Goal: Task Accomplishment & Management: Complete application form

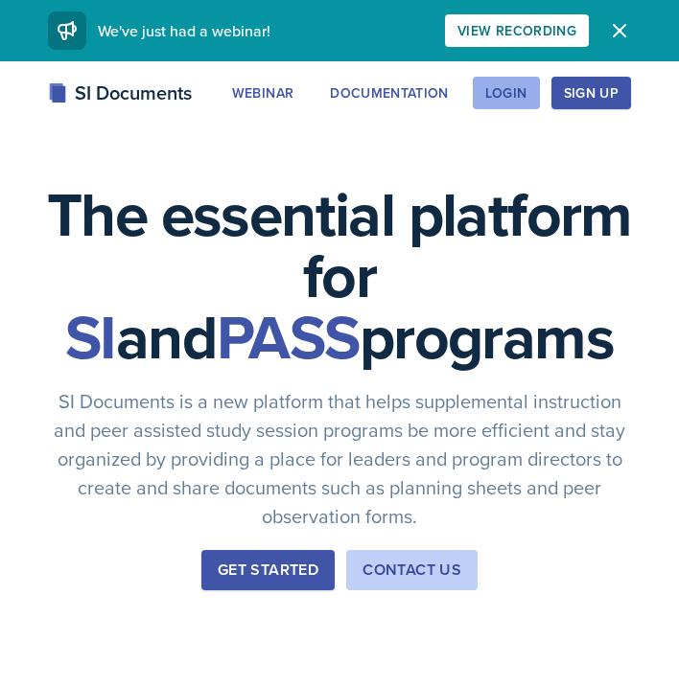
click at [509, 95] on div "Login" at bounding box center [506, 92] width 42 height 15
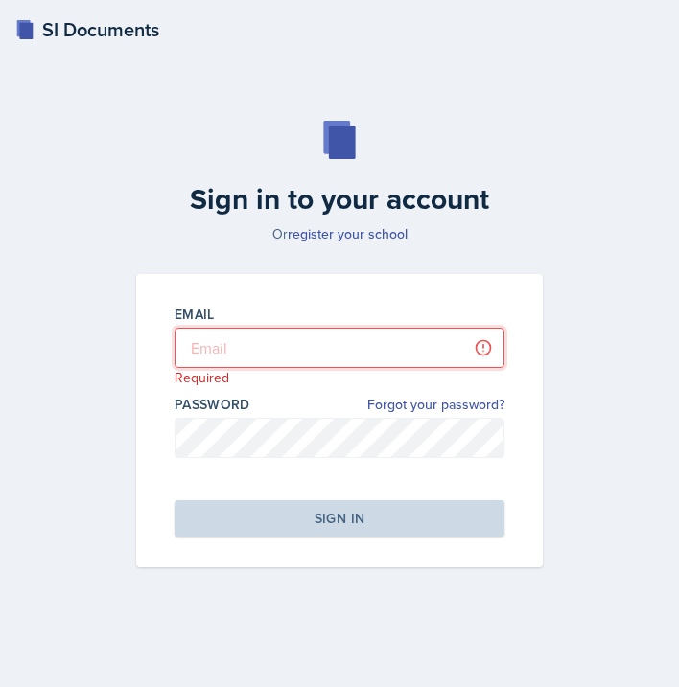
type input "[EMAIL_ADDRESS][PERSON_NAME][DOMAIN_NAME]"
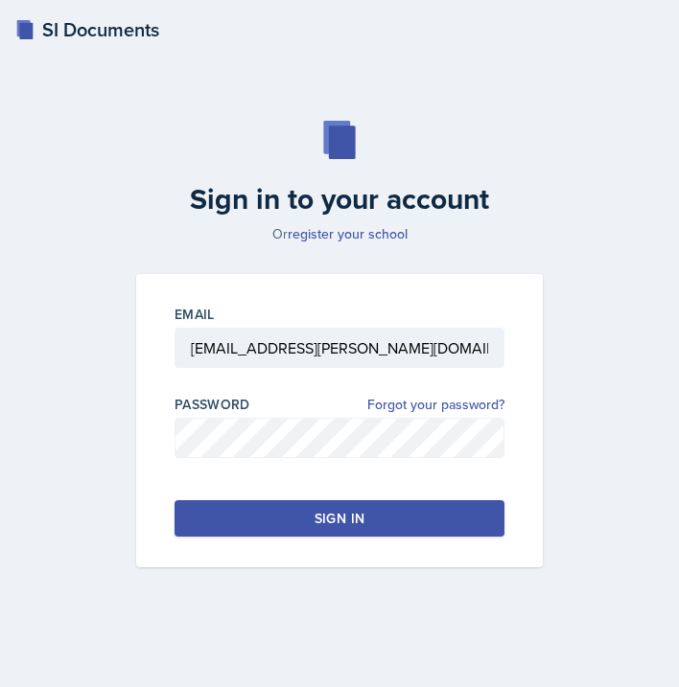
click at [331, 510] on div "Sign in" at bounding box center [339, 518] width 50 height 19
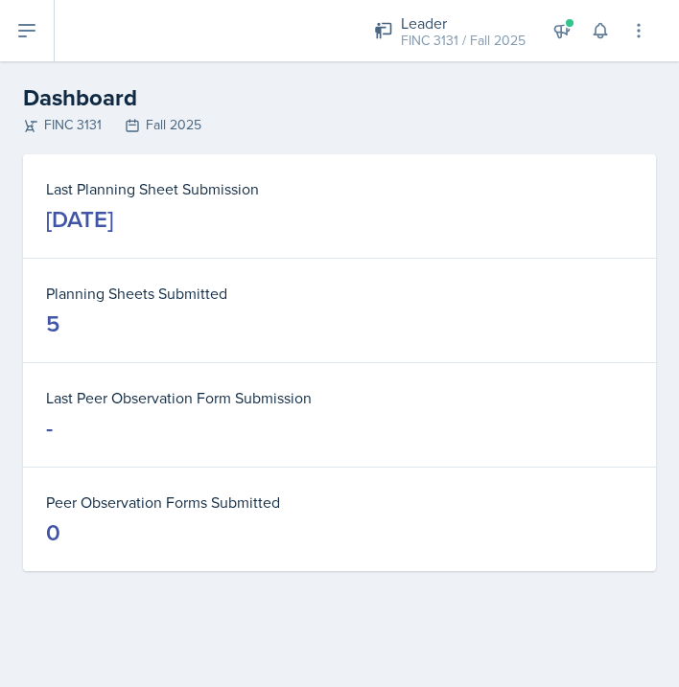
click at [24, 16] on button at bounding box center [27, 30] width 55 height 61
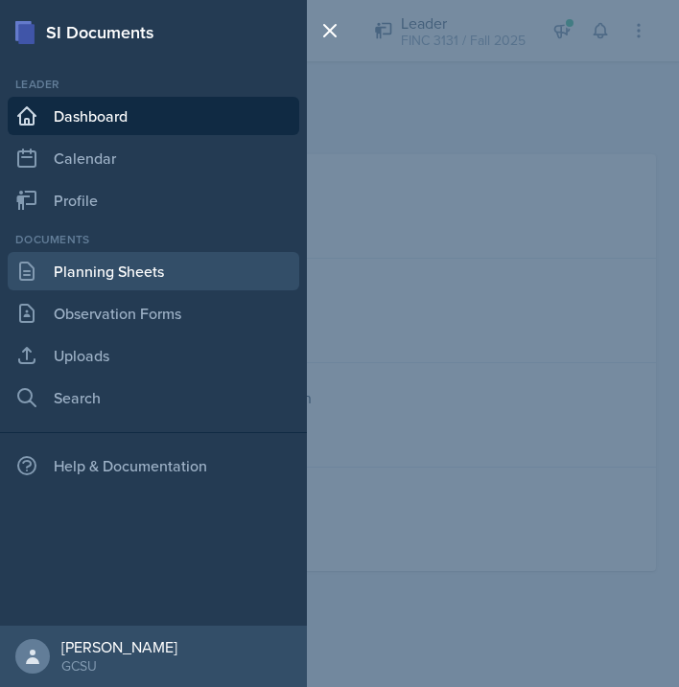
click at [126, 280] on link "Planning Sheets" at bounding box center [153, 271] width 291 height 38
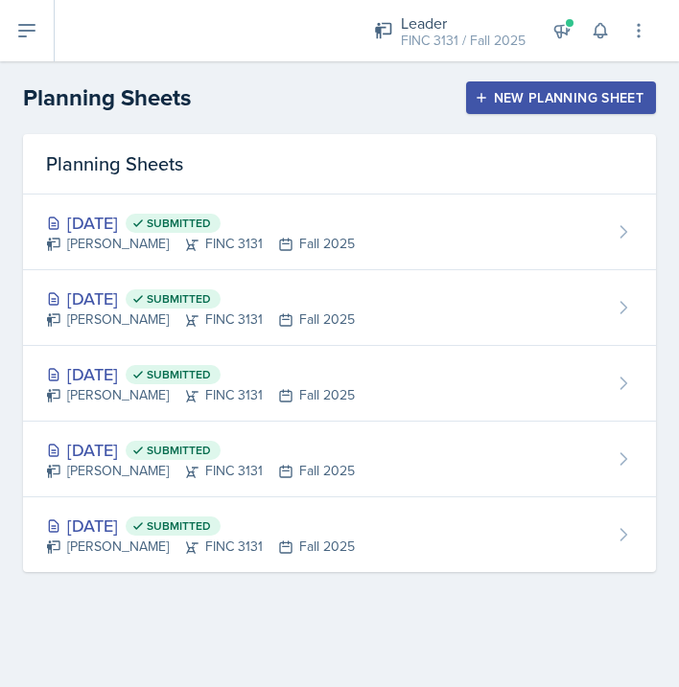
click at [568, 100] on div "New Planning Sheet" at bounding box center [560, 97] width 165 height 15
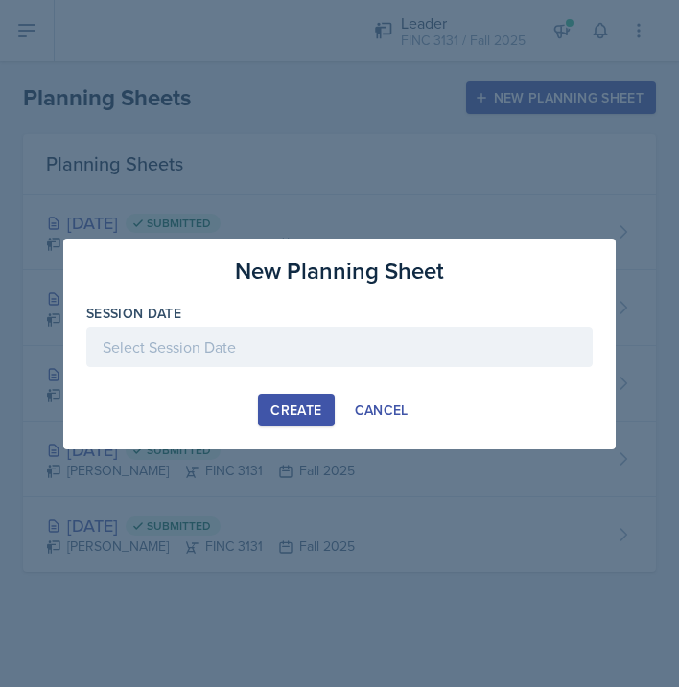
click at [289, 358] on div at bounding box center [339, 347] width 506 height 40
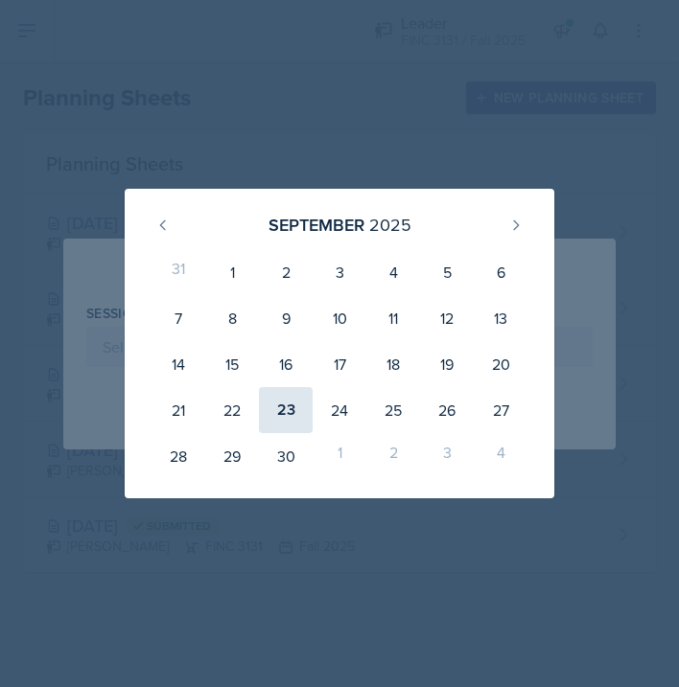
click at [287, 421] on div "23" at bounding box center [286, 410] width 54 height 46
type input "[DATE]"
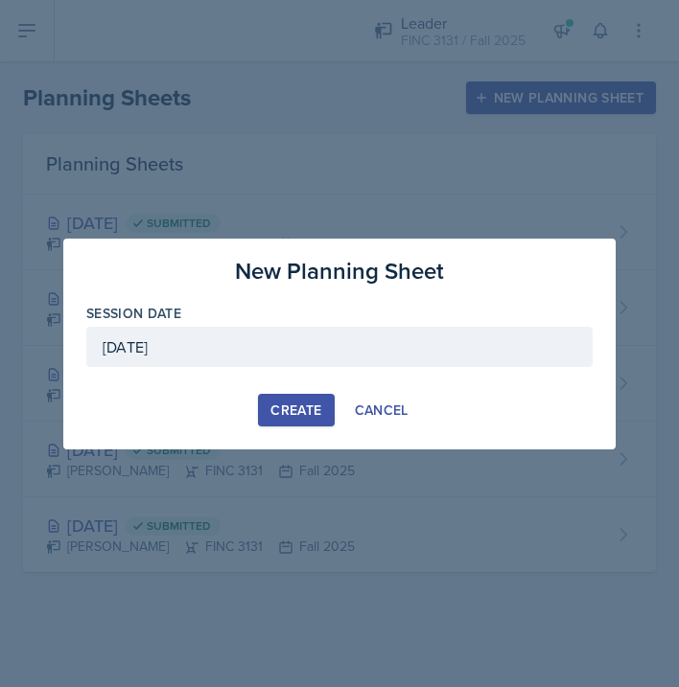
click at [276, 399] on button "Create" at bounding box center [296, 410] width 76 height 33
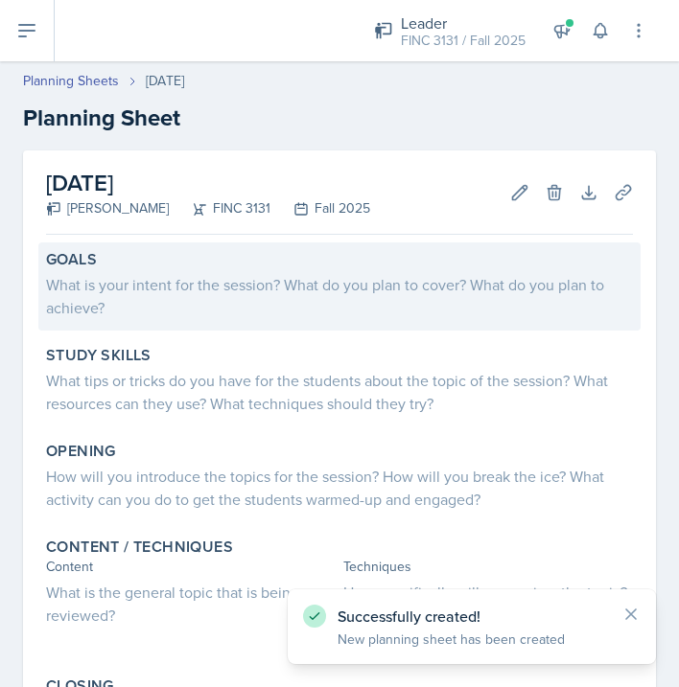
click at [212, 297] on div "What is your intent for the session? What do you plan to cover? What do you pla…" at bounding box center [339, 296] width 587 height 46
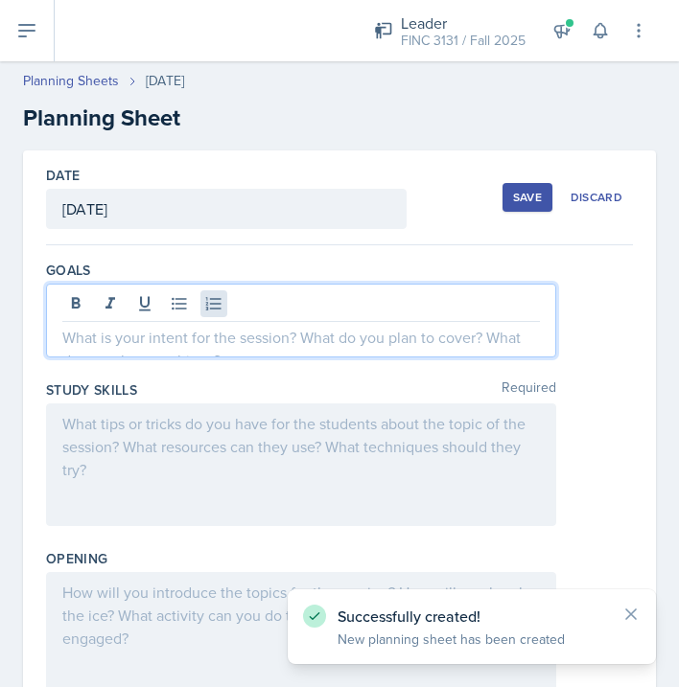
click at [200, 305] on div at bounding box center [301, 321] width 510 height 74
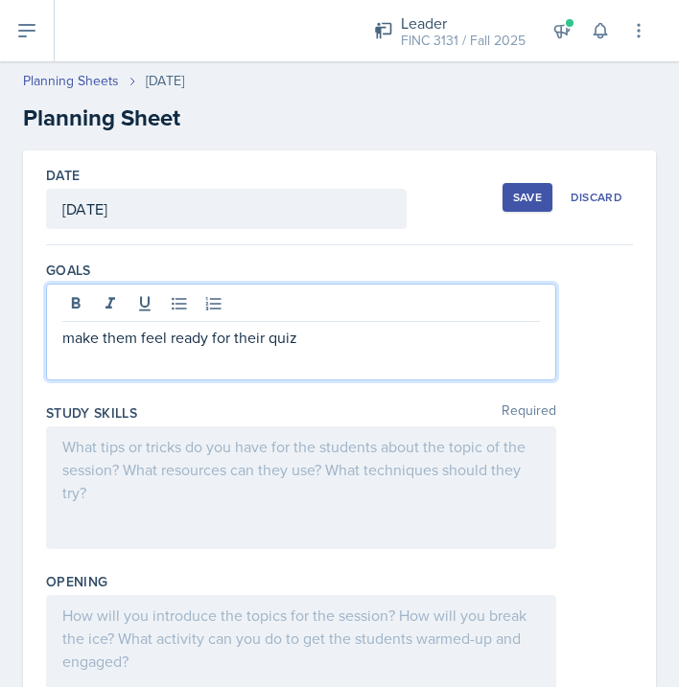
click at [146, 476] on div at bounding box center [301, 488] width 510 height 123
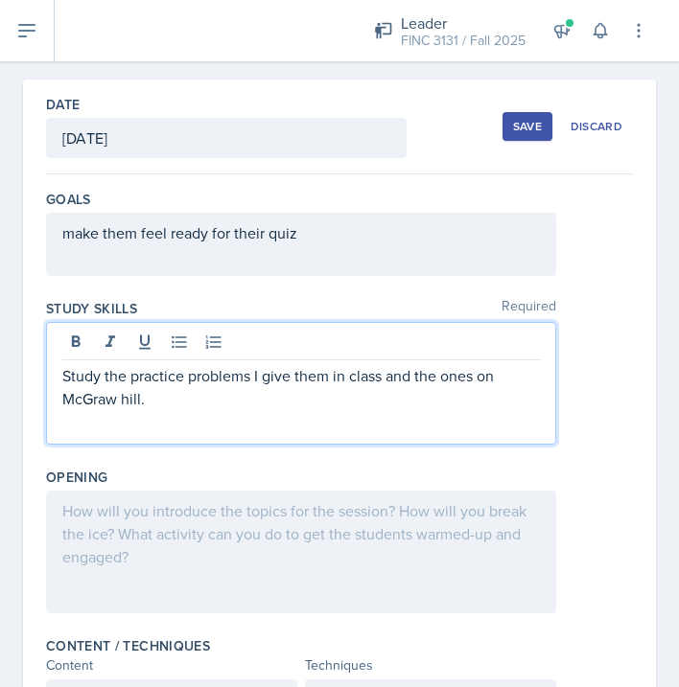
scroll to position [81, 0]
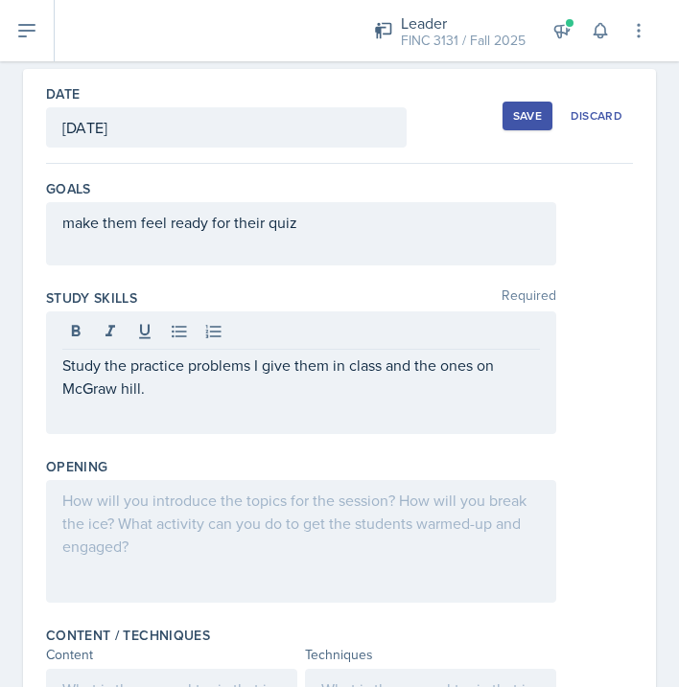
click at [190, 517] on div at bounding box center [301, 541] width 510 height 123
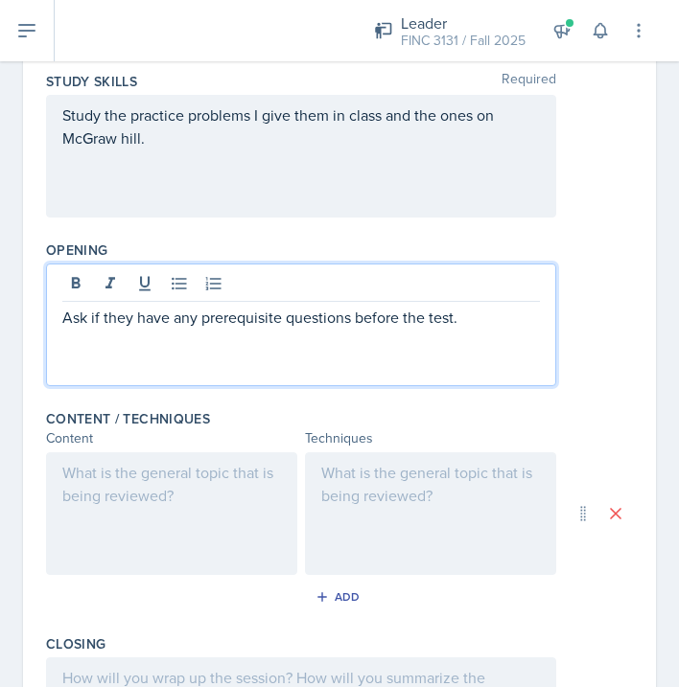
scroll to position [320, 0]
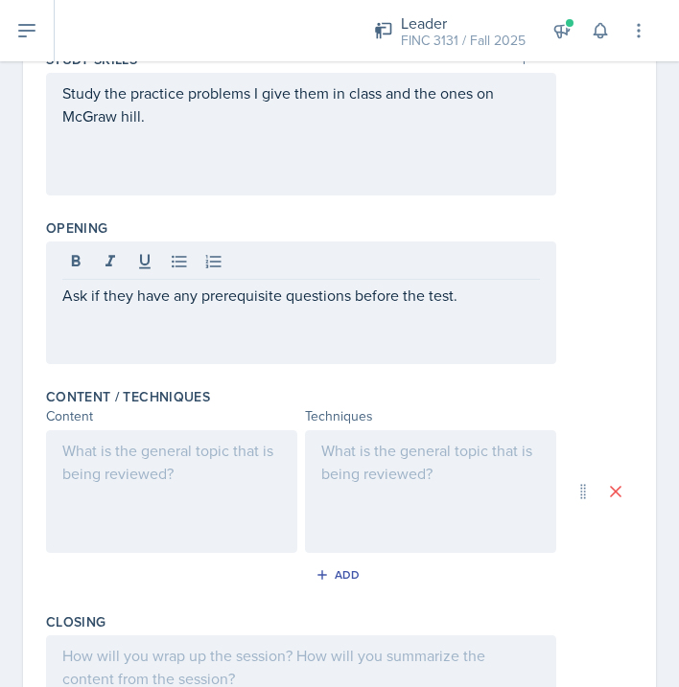
click at [223, 516] on div at bounding box center [171, 491] width 251 height 123
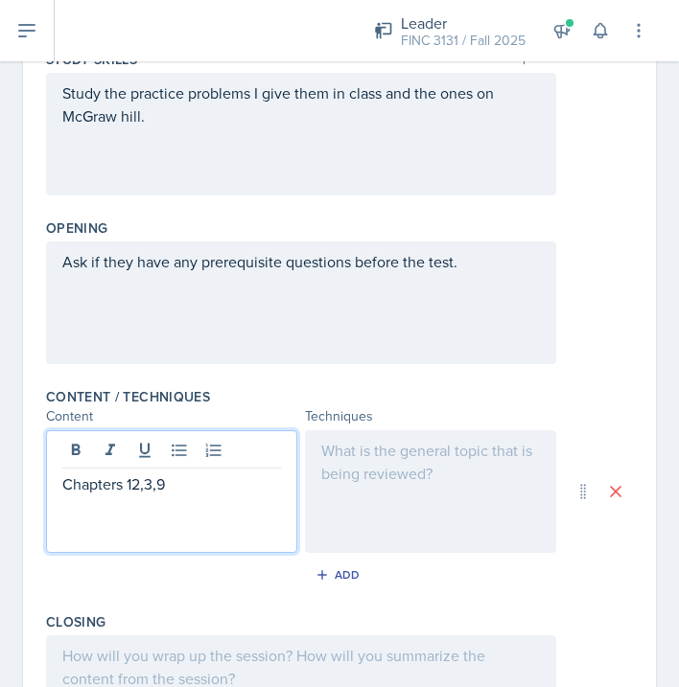
click at [443, 483] on div at bounding box center [430, 491] width 251 height 123
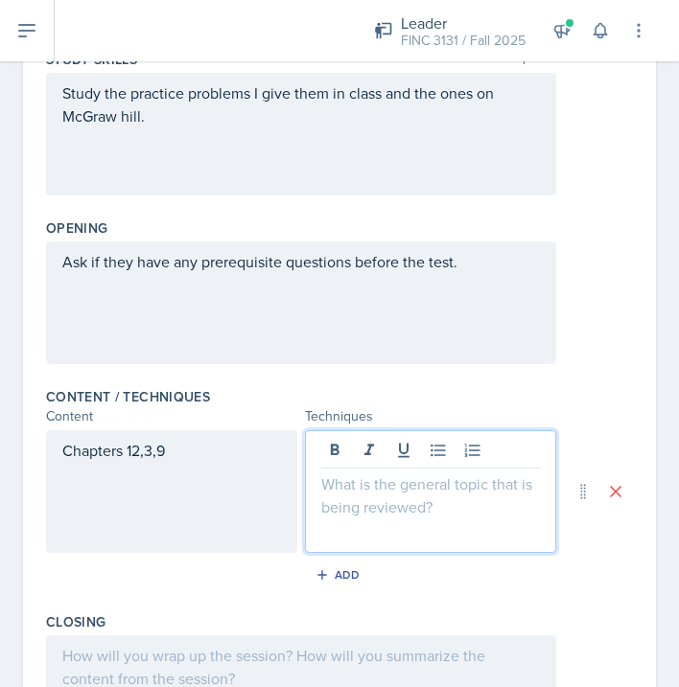
click at [132, 450] on div "Chapters 12,3,9" at bounding box center [171, 491] width 251 height 123
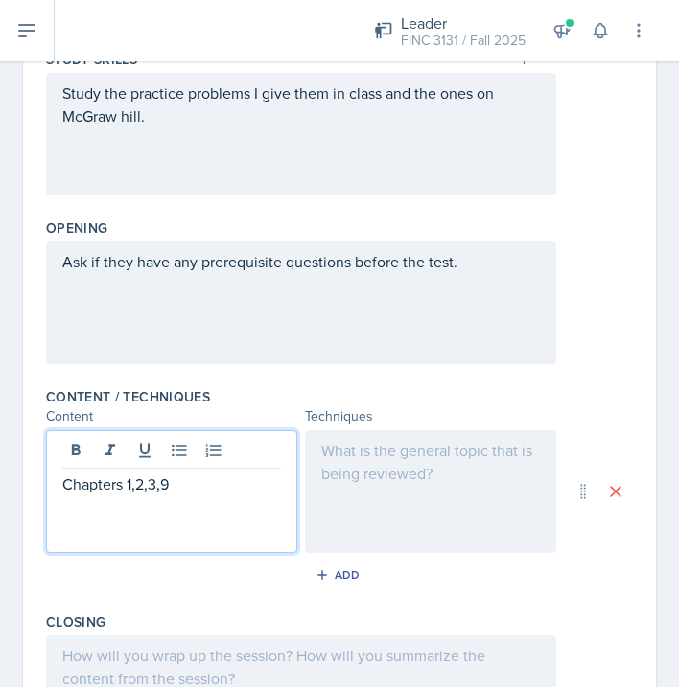
click at [438, 487] on div at bounding box center [430, 491] width 251 height 123
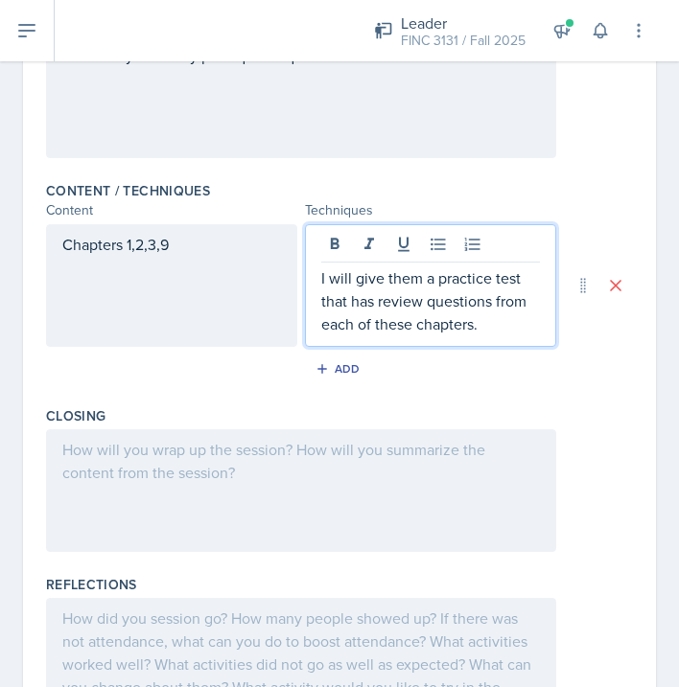
scroll to position [558, 0]
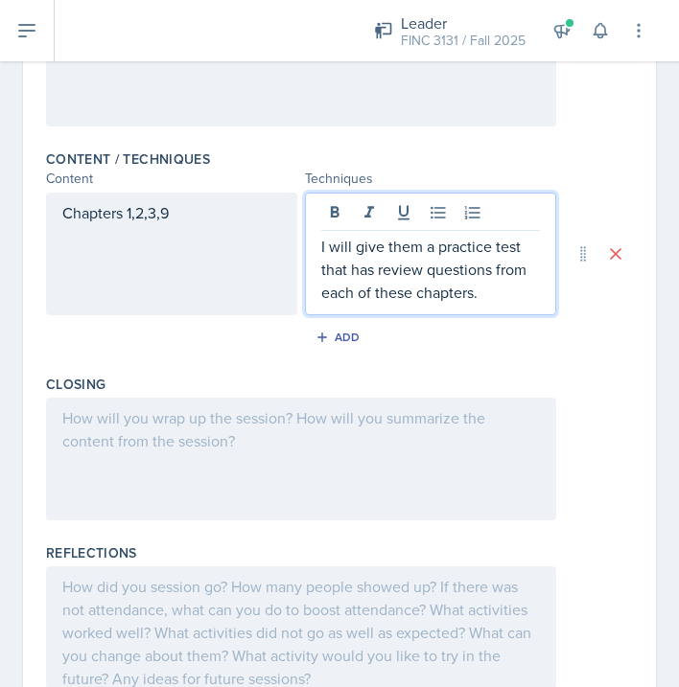
click at [312, 460] on div at bounding box center [301, 459] width 510 height 123
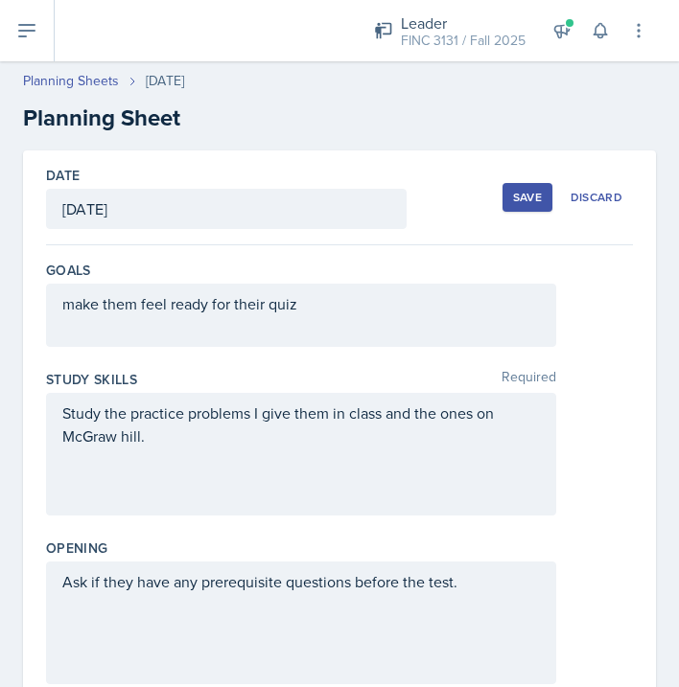
scroll to position [0, 0]
click at [531, 185] on button "Save" at bounding box center [527, 197] width 50 height 29
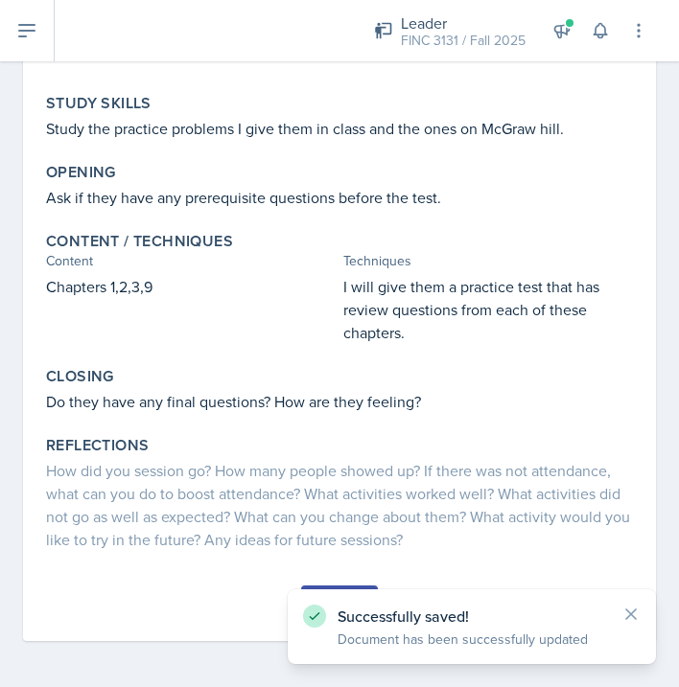
scroll to position [244, 0]
click at [634, 604] on div "Successfully saved! Document has been successfully updated" at bounding box center [472, 626] width 368 height 75
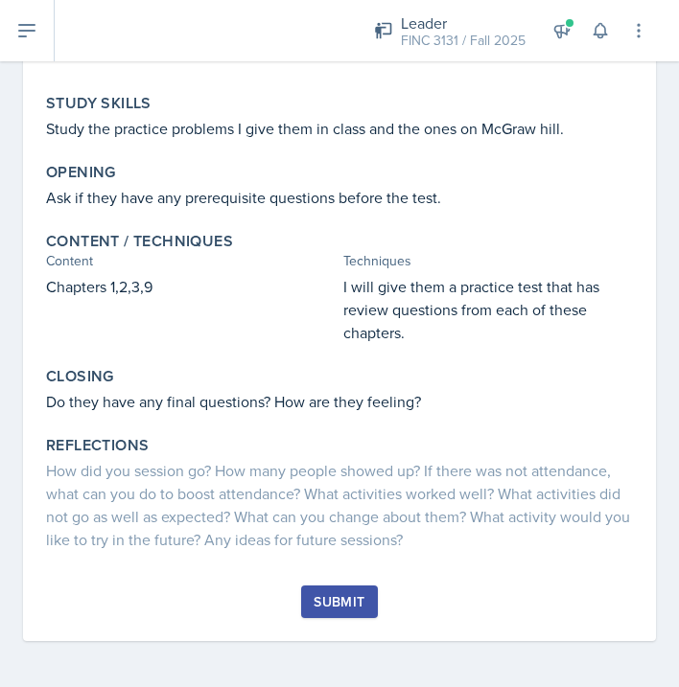
click at [327, 614] on button "Submit" at bounding box center [339, 602] width 76 height 33
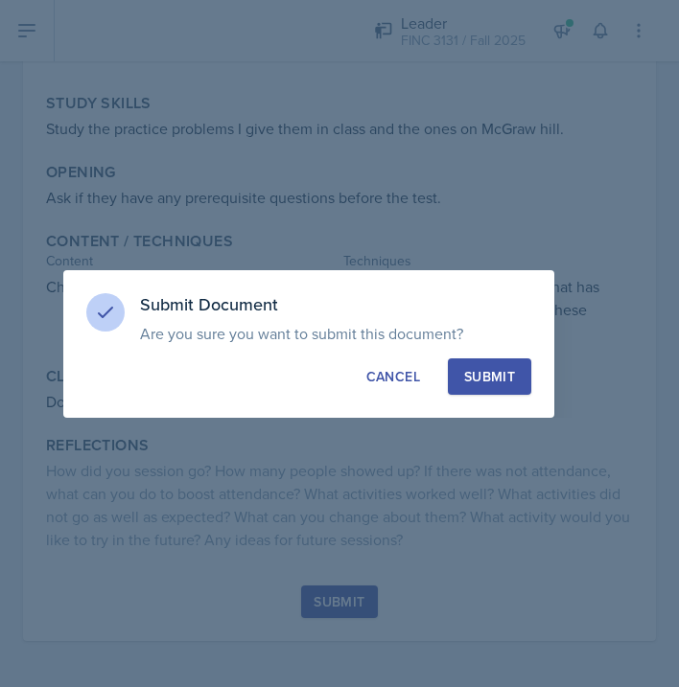
click at [491, 382] on div "Submit" at bounding box center [489, 376] width 51 height 19
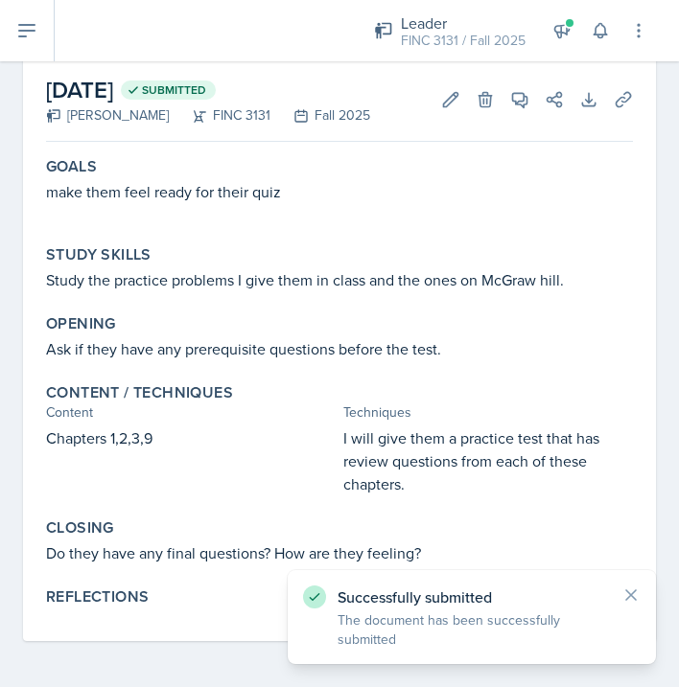
scroll to position [93, 0]
